Goal: Navigation & Orientation: Find specific page/section

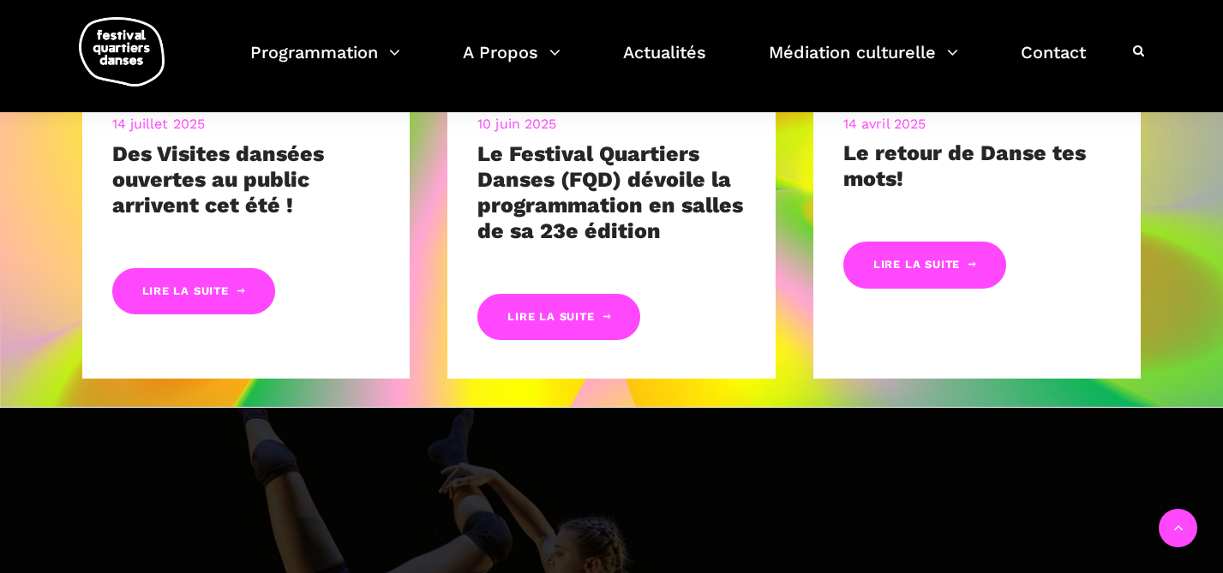
scroll to position [964, 0]
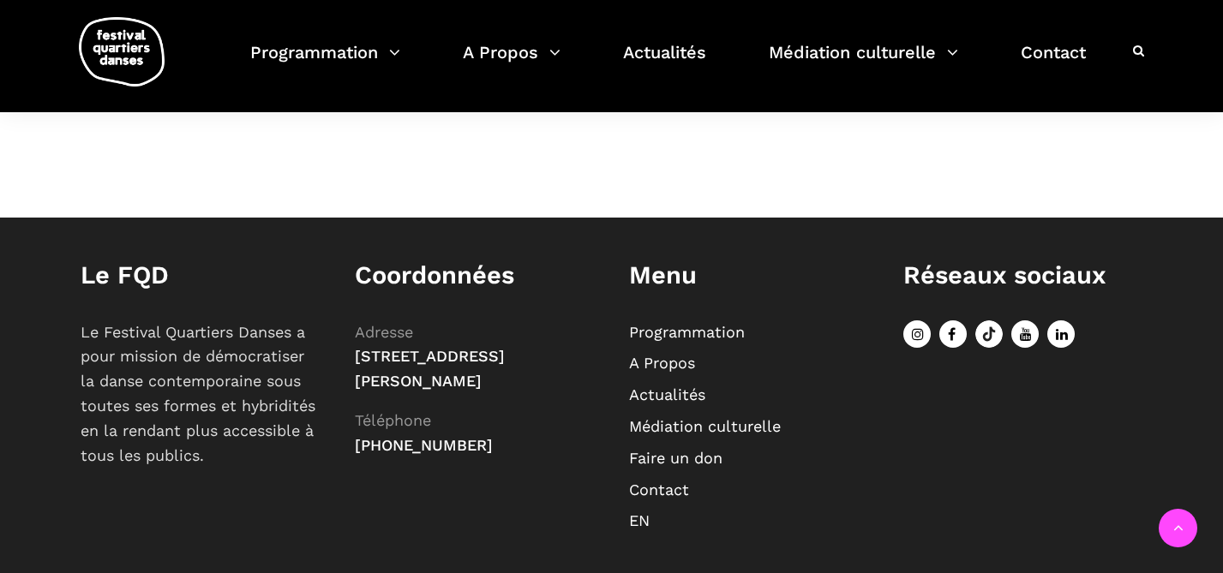
scroll to position [1448, 0]
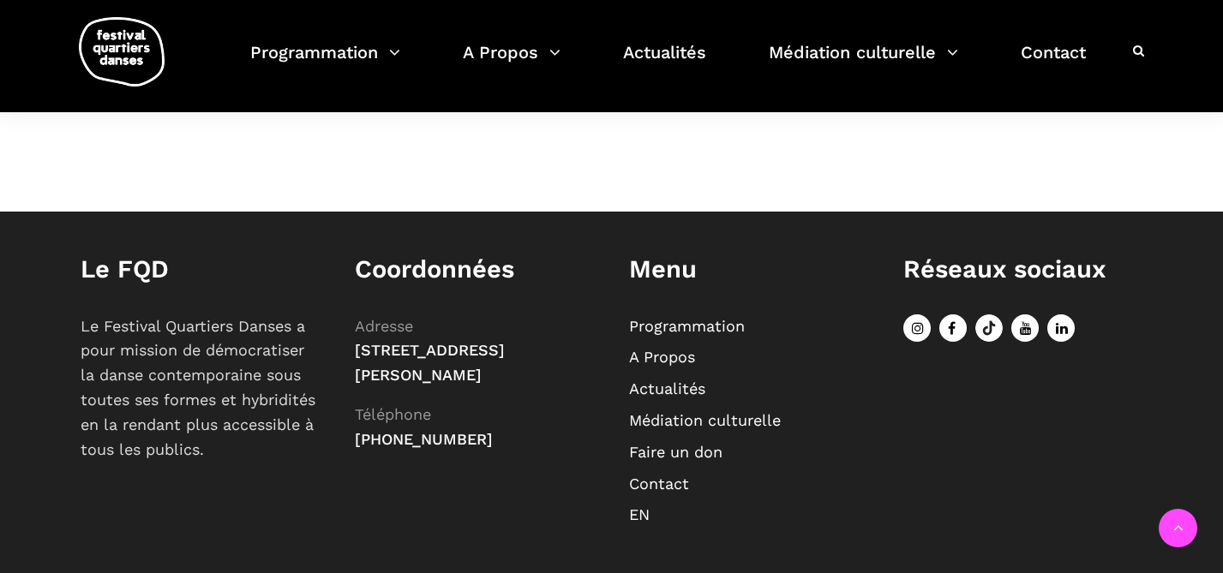
click at [678, 348] on link "A Propos" at bounding box center [662, 357] width 66 height 18
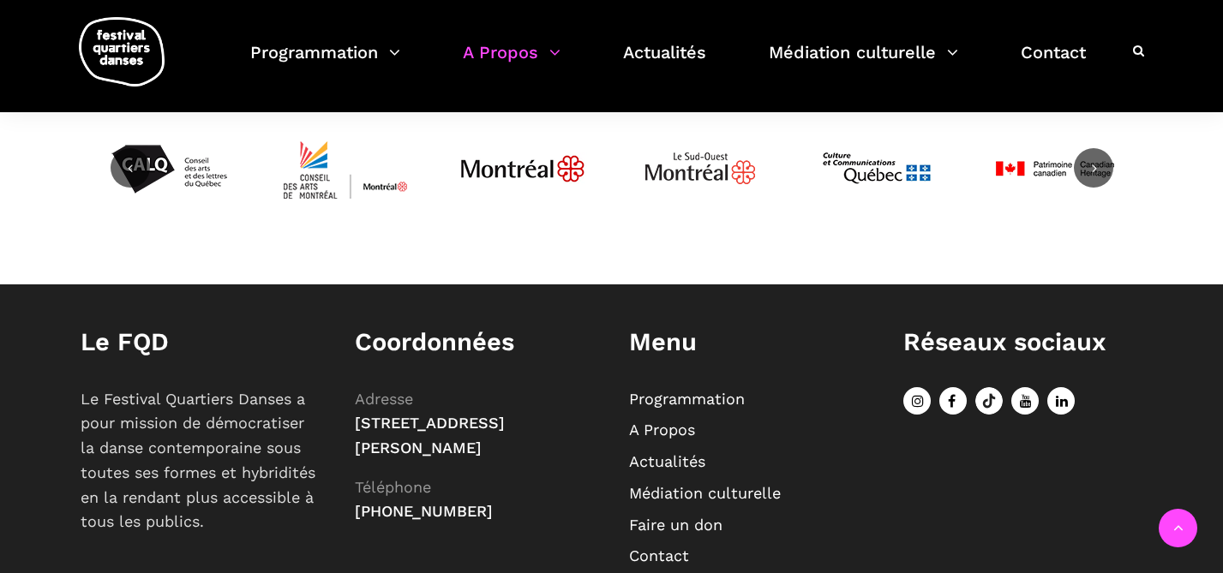
scroll to position [4096, 0]
